Goal: Transaction & Acquisition: Purchase product/service

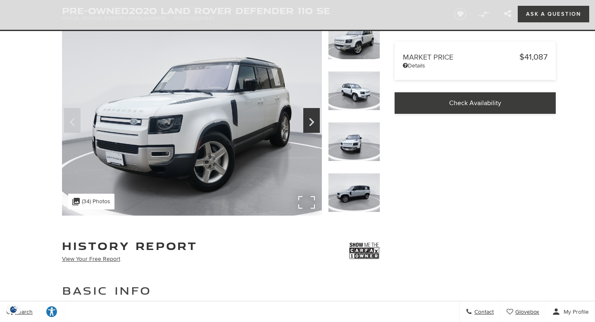
scroll to position [86, 0]
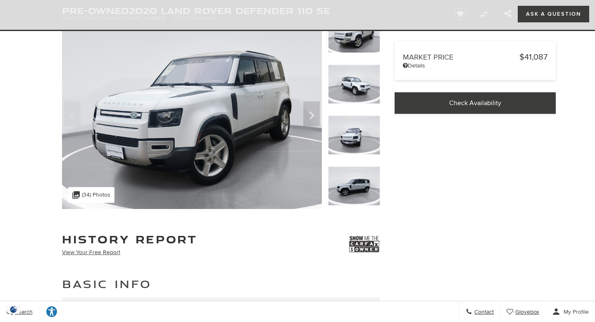
click at [48, 312] on icon "Explore your accessibility options" at bounding box center [51, 311] width 11 height 11
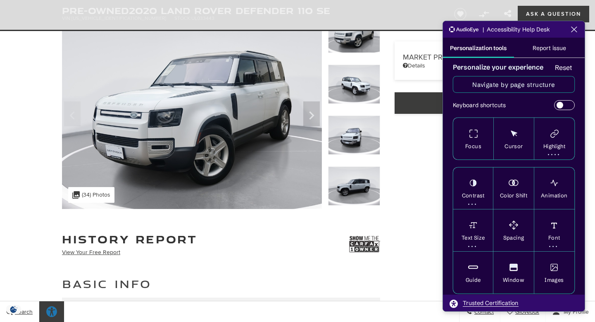
click at [240, 283] on h2 "Basic Info" at bounding box center [221, 283] width 318 height 15
click at [576, 27] on icon "Close the AudioEye toolbar" at bounding box center [574, 29] width 5 height 5
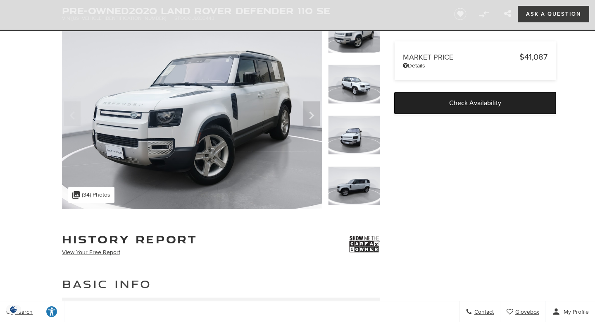
click at [455, 101] on span "Check Availability" at bounding box center [475, 103] width 52 height 8
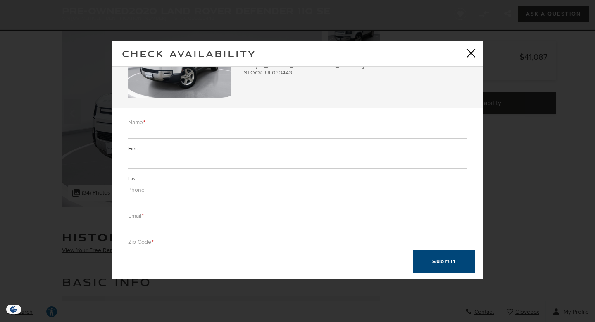
scroll to position [0, 0]
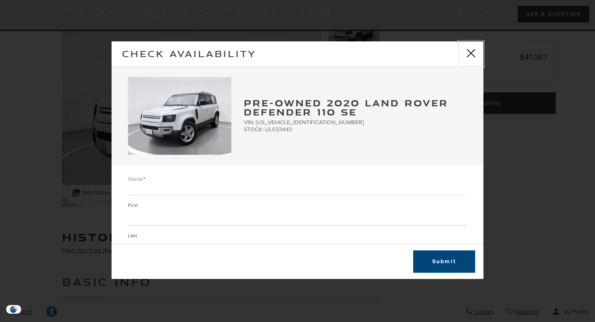
click at [470, 51] on button "close" at bounding box center [471, 53] width 25 height 25
